Goal: Task Accomplishment & Management: Use online tool/utility

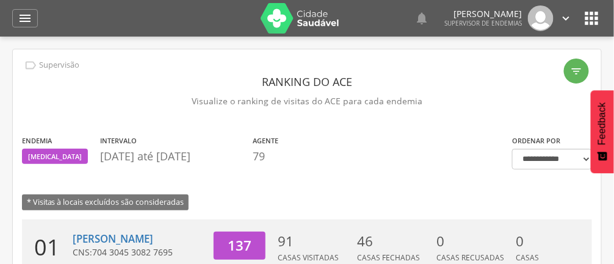
click at [20, 20] on icon "" at bounding box center [25, 18] width 15 height 15
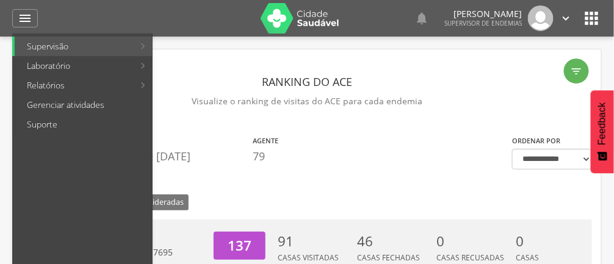
click at [81, 68] on link "Laboratório" at bounding box center [74, 66] width 119 height 20
click at [433, 158] on div at bounding box center [301, 132] width 602 height 264
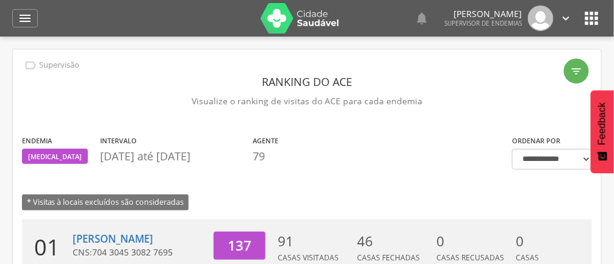
click at [27, 15] on icon "" at bounding box center [25, 18] width 15 height 15
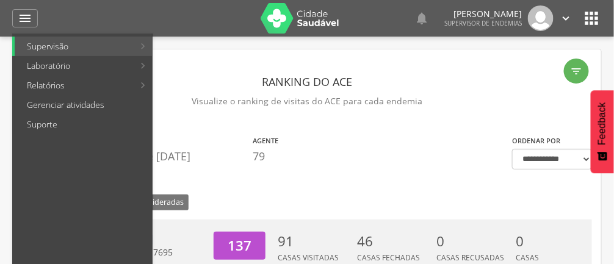
click at [99, 45] on link "Supervisão" at bounding box center [74, 47] width 119 height 20
click at [89, 64] on link "Laboratório" at bounding box center [74, 66] width 119 height 20
click at [106, 46] on link "Supervisão" at bounding box center [74, 47] width 119 height 20
click at [126, 86] on link "Relatórios" at bounding box center [74, 86] width 119 height 20
click at [229, 48] on link "Resumo do trabalho de campo" at bounding box center [226, 47] width 142 height 20
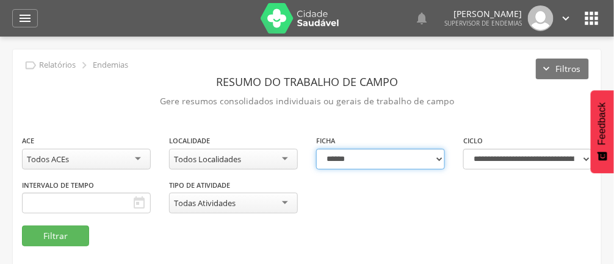
click at [442, 158] on select "**********" at bounding box center [380, 159] width 129 height 21
select select "*"
click at [316, 149] on select "**********" at bounding box center [380, 159] width 129 height 21
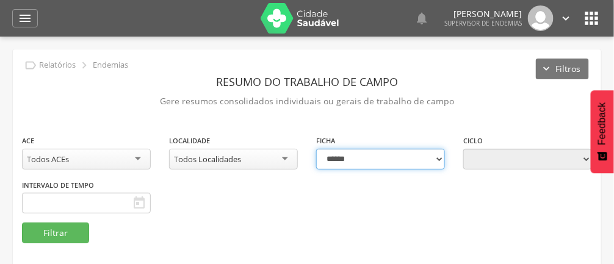
type input "**********"
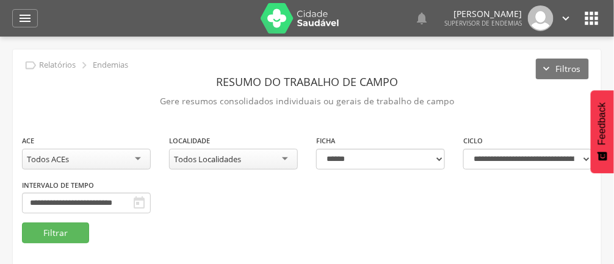
click at [136, 154] on div "Todos ACEs" at bounding box center [86, 159] width 129 height 21
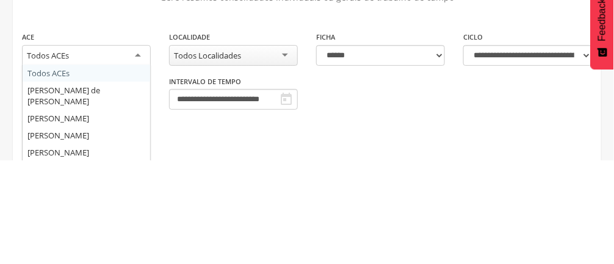
type input "*"
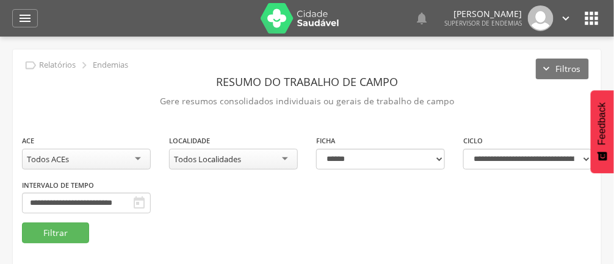
click at [140, 161] on div "Todos ACEs" at bounding box center [86, 159] width 129 height 21
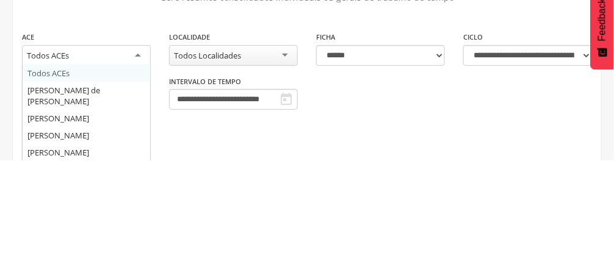
type input "*"
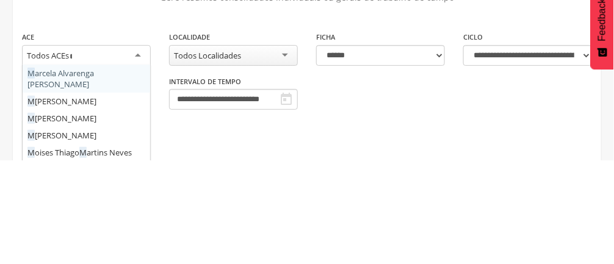
scroll to position [0, 5]
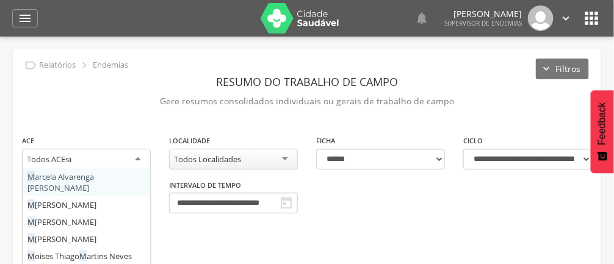
click at [95, 173] on div "**********" at bounding box center [86, 157] width 147 height 46
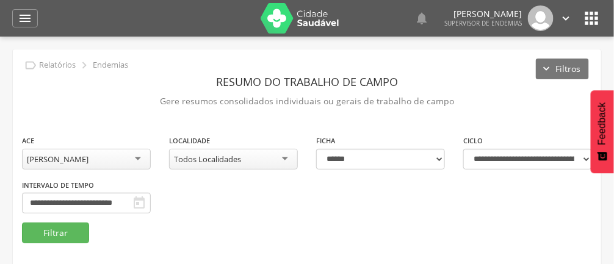
scroll to position [0, 0]
click at [66, 233] on button "Filtrar" at bounding box center [55, 233] width 67 height 21
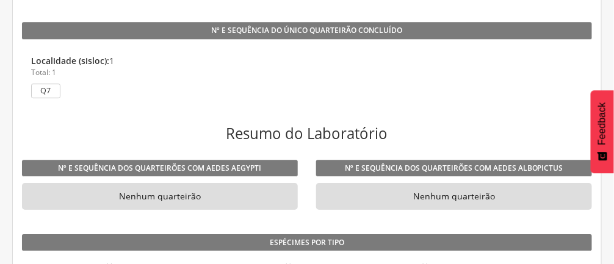
scroll to position [775, 0]
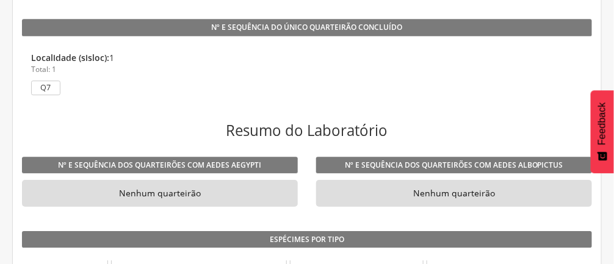
click at [440, 145] on div "Nº e sequência dos quarteirões com Aedes albopictus Nenhum quarteirão" at bounding box center [454, 182] width 294 height 74
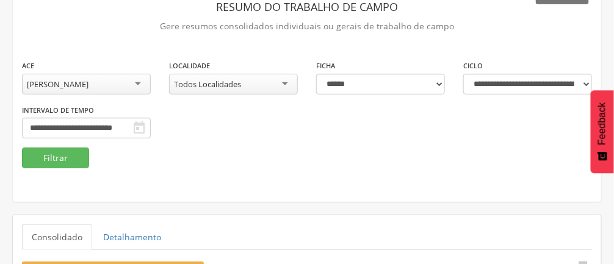
scroll to position [74, 0]
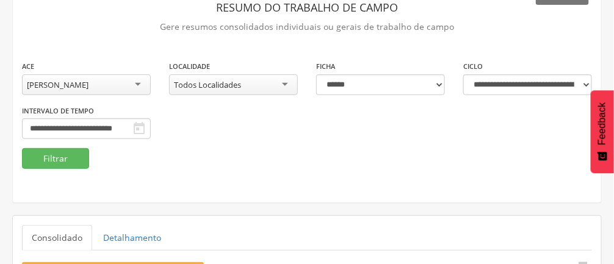
click at [292, 84] on div "Todos Localidades" at bounding box center [233, 84] width 129 height 21
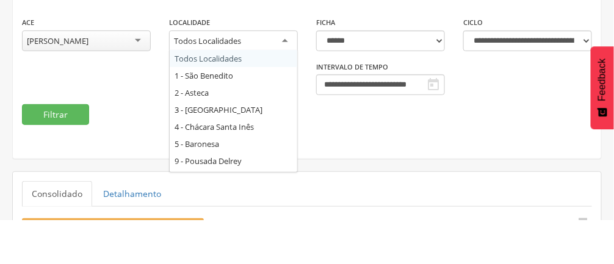
click at [258, 116] on div "**********" at bounding box center [307, 104] width 588 height 88
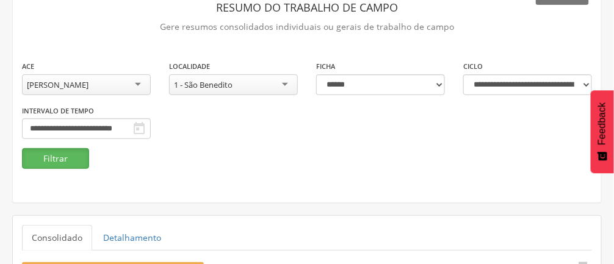
click at [65, 158] on button "Filtrar" at bounding box center [55, 158] width 67 height 21
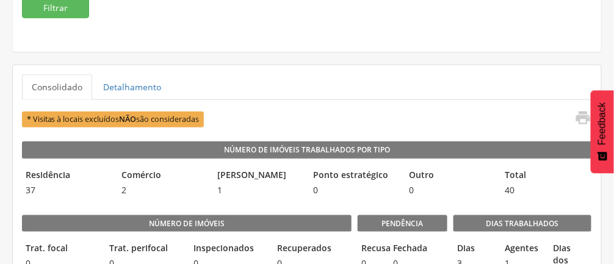
scroll to position [229, 0]
